Goal: Task Accomplishment & Management: Manage account settings

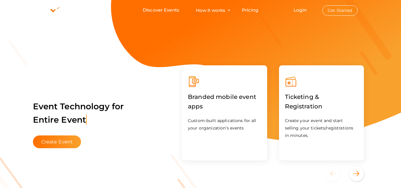
click at [344, 9] on button "Get Started" at bounding box center [339, 10] width 35 height 10
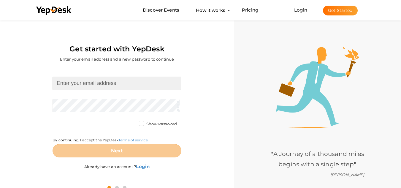
drag, startPoint x: 111, startPoint y: 90, endPoint x: 109, endPoint y: 84, distance: 5.8
click at [109, 88] on input at bounding box center [117, 83] width 129 height 13
type input "[EMAIL_ADDRESS][DOMAIN_NAME]"
click at [86, 103] on form "[EMAIL_ADDRESS][DOMAIN_NAME] Required. Invalid email. Checking You already have…" at bounding box center [117, 117] width 129 height 81
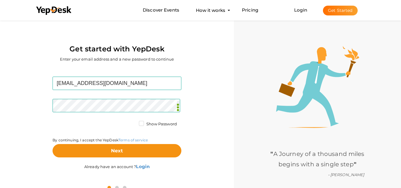
click at [145, 123] on label "Show Password" at bounding box center [158, 124] width 38 height 6
click at [133, 122] on input "Show Password" at bounding box center [133, 122] width 0 height 0
click at [145, 123] on label "Show Password" at bounding box center [158, 124] width 38 height 6
click at [133, 122] on input "Show Password" at bounding box center [133, 122] width 0 height 0
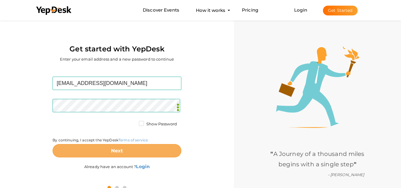
click at [130, 151] on button "Next" at bounding box center [117, 150] width 129 height 13
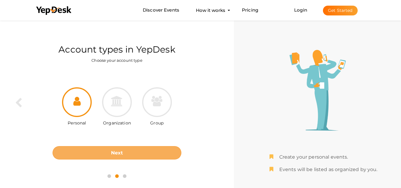
click at [131, 152] on button "Next" at bounding box center [117, 152] width 129 height 13
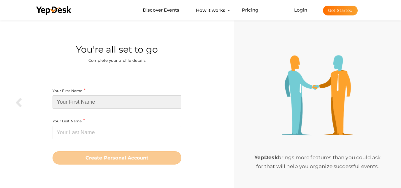
click at [108, 101] on input at bounding box center [117, 101] width 129 height 13
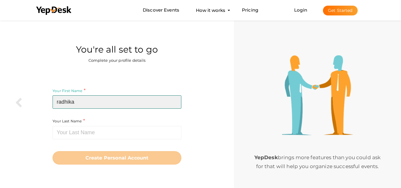
type input "radhika"
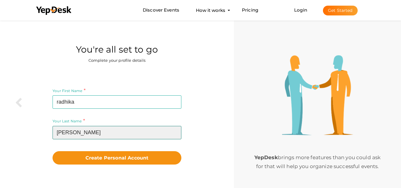
type input "[PERSON_NAME]"
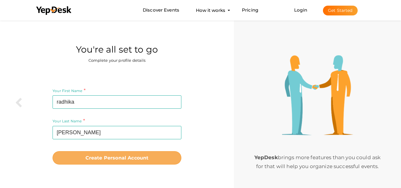
click at [99, 155] on button "Create Personal Account" at bounding box center [117, 157] width 129 height 13
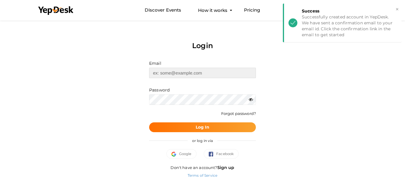
click at [175, 74] on input "text" at bounding box center [202, 73] width 107 height 10
type input "[EMAIL_ADDRESS][DOMAIN_NAME]"
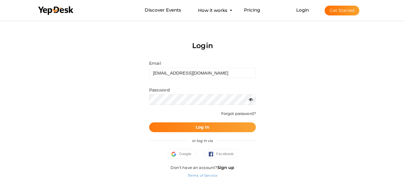
click at [188, 125] on button "Log In" at bounding box center [202, 127] width 107 height 10
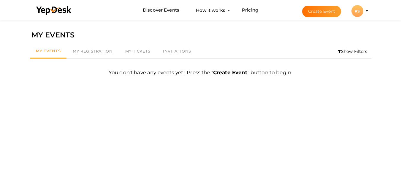
click at [357, 13] on div "RS" at bounding box center [357, 11] width 12 height 12
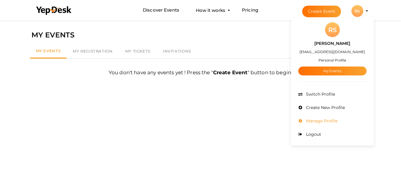
click at [332, 121] on span "Manage Profile" at bounding box center [320, 120] width 33 height 5
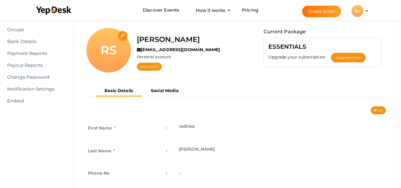
scroll to position [119, 0]
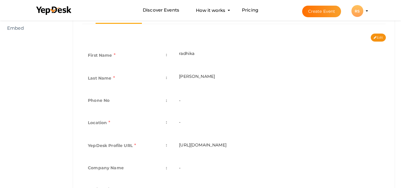
click at [122, 56] on td "First Name :" at bounding box center [127, 55] width 91 height 23
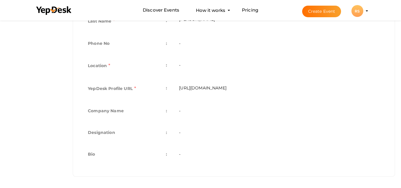
scroll to position [176, 0]
drag, startPoint x: 179, startPoint y: 158, endPoint x: 185, endPoint y: 153, distance: 7.0
click at [179, 157] on td "-" at bounding box center [279, 154] width 213 height 22
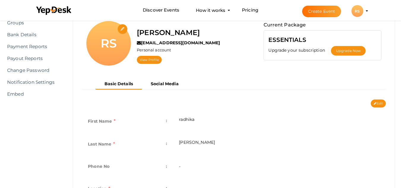
scroll to position [59, 0]
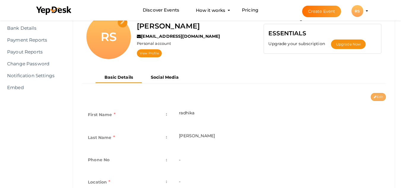
click at [380, 97] on button "Edit" at bounding box center [377, 97] width 15 height 8
type input "radhika"
type input "[PERSON_NAME]"
type input "radhika-sharma"
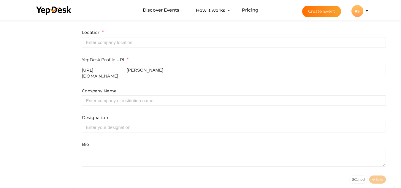
scroll to position [221, 0]
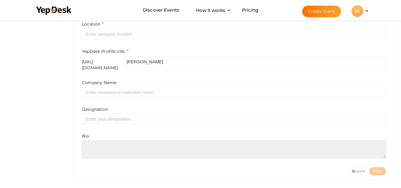
click at [127, 147] on textarea at bounding box center [234, 149] width 304 height 18
paste textarea "I am a professional sales executive with over 10 years of experience in the tex…"
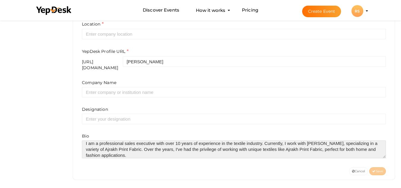
scroll to position [9, 0]
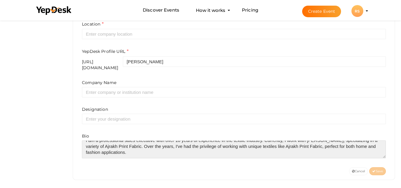
paste textarea "https://dmaasa.in/collections/ajrakh-print-fabric-material"
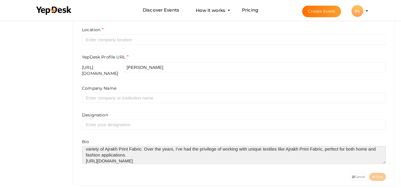
scroll to position [221, 0]
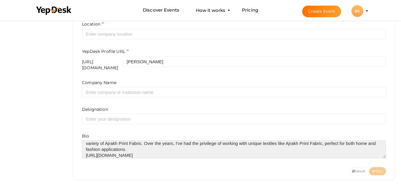
type textarea "I am a professional sales executive with over 10 years of experience in the tex…"
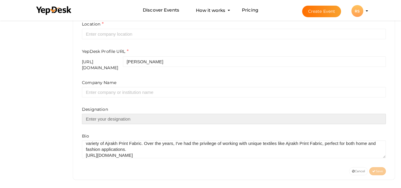
click at [138, 119] on input "text" at bounding box center [234, 119] width 304 height 10
type input "textile"
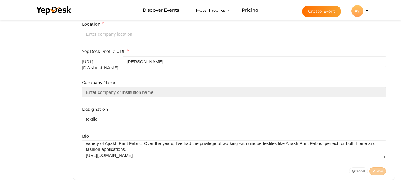
click at [118, 88] on input "text" at bounding box center [234, 92] width 304 height 10
type input "Dmaasa"
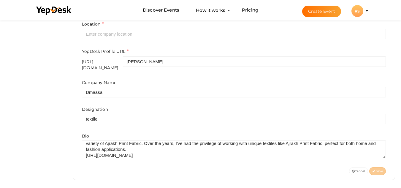
type input "Radhika"
type input "09667766779"
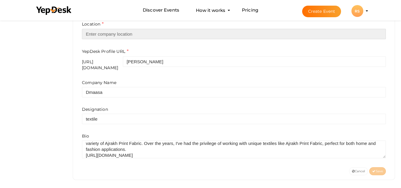
type input "[GEOGRAPHIC_DATA]"
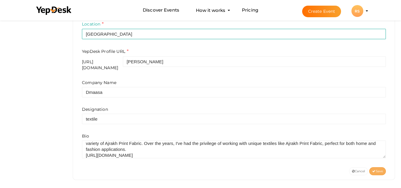
click at [381, 169] on span "Save" at bounding box center [377, 171] width 11 height 4
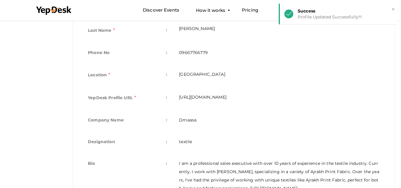
scroll to position [88, 0]
